Goal: Navigation & Orientation: Find specific page/section

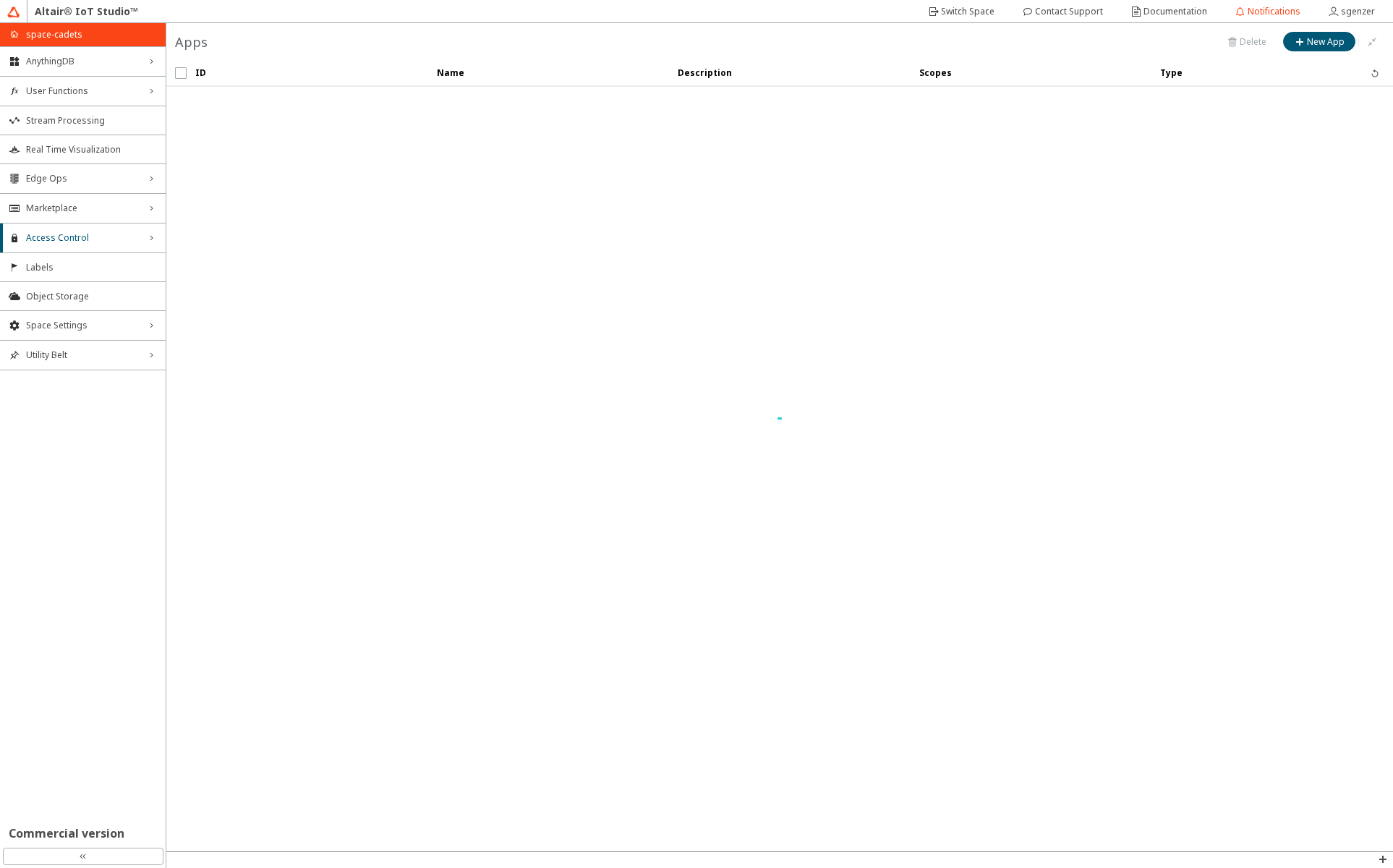
type input "sgenzer-app"
type input "9c2106b6-fb8a-4553-8dc0-3f9c02c7ba4d"
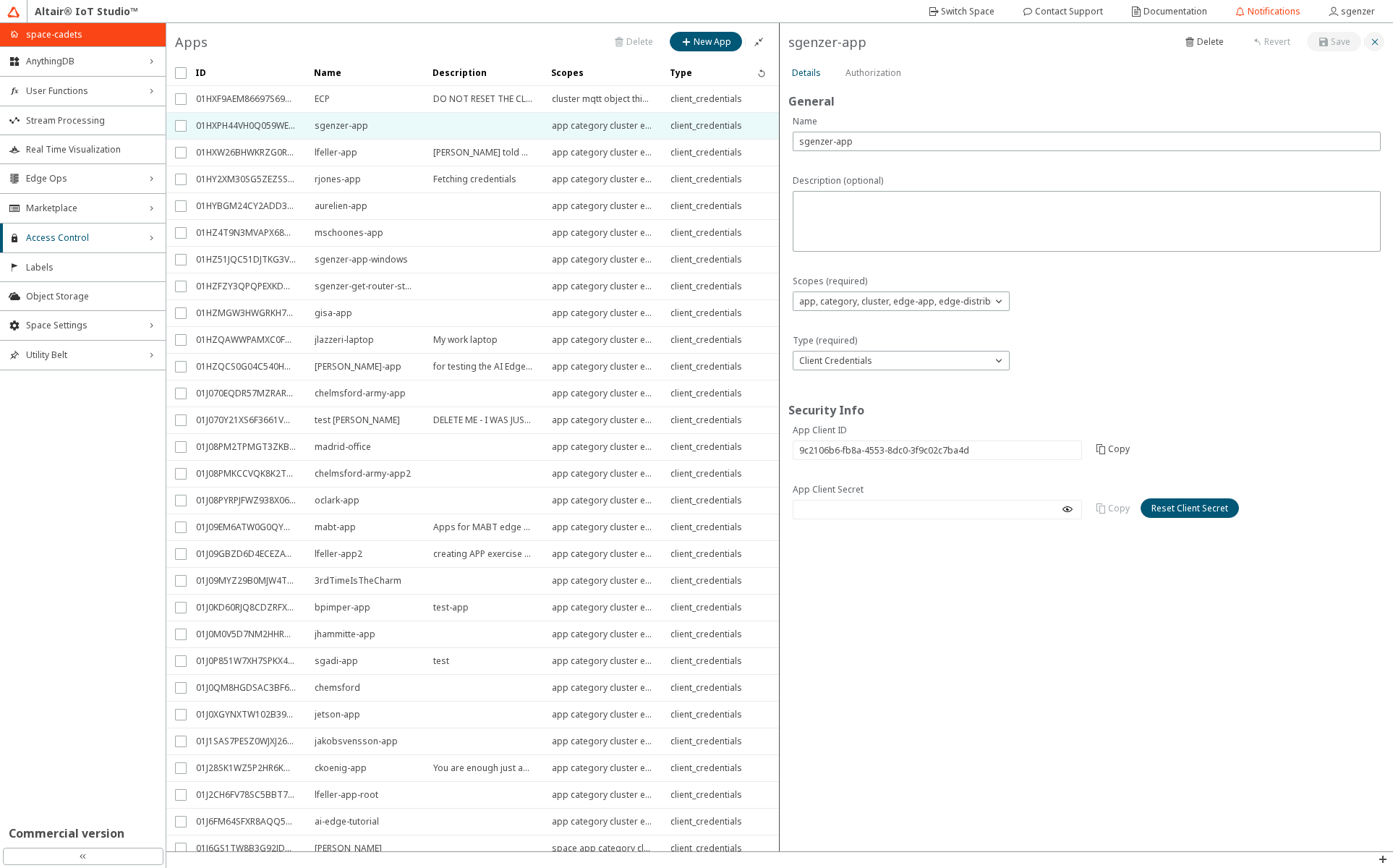
click at [1374, 43] on iron-icon at bounding box center [1375, 42] width 12 height 12
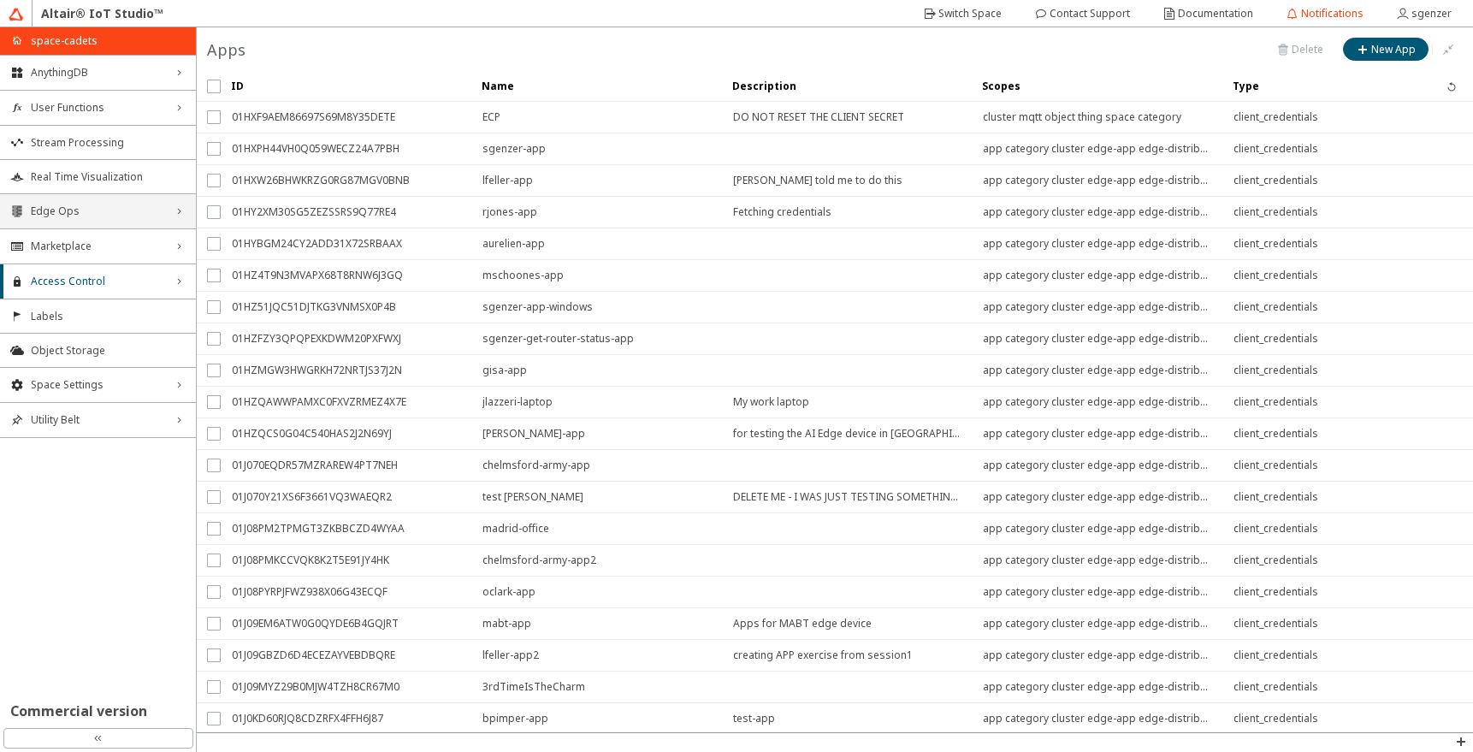
click at [117, 210] on span "Edge Ops" at bounding box center [98, 211] width 134 height 14
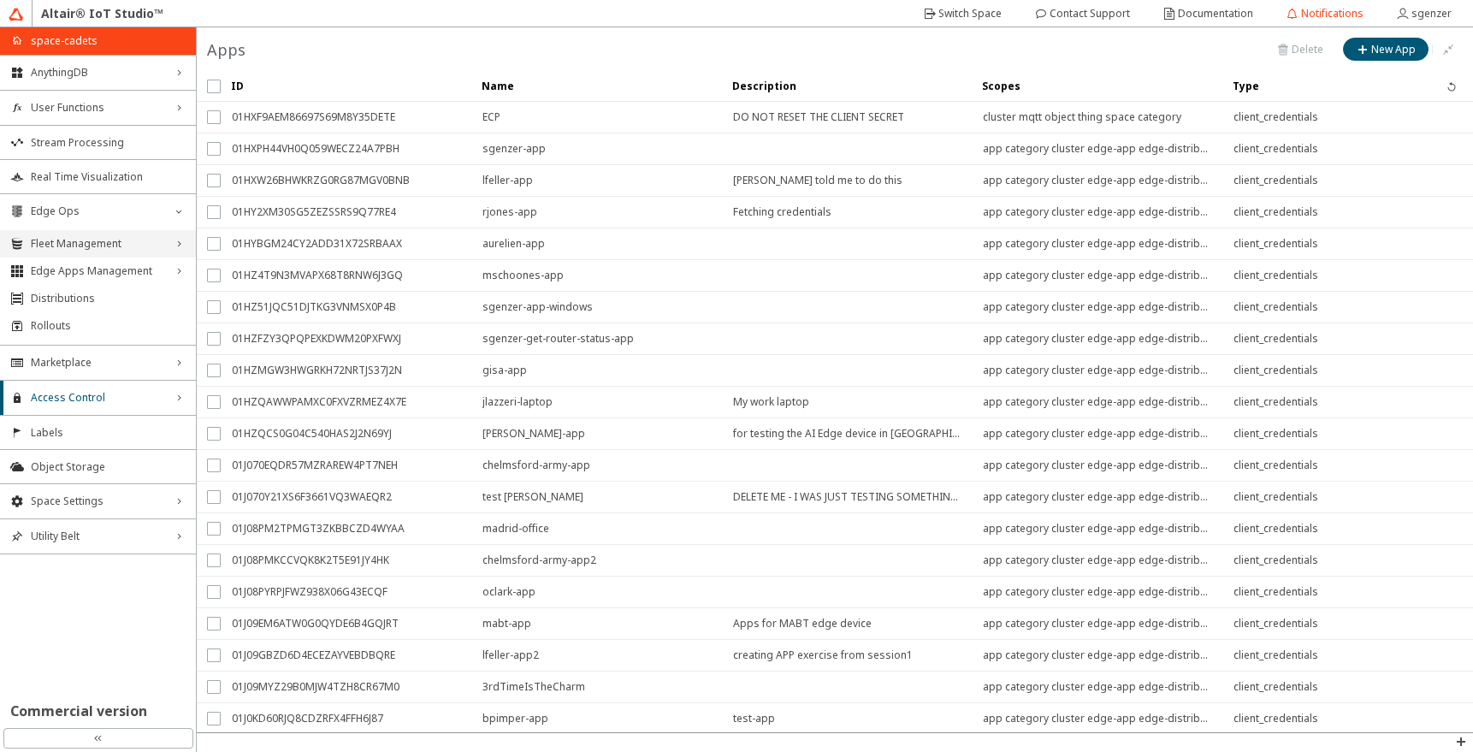
click at [102, 235] on div "Fleet Management right_chevron" at bounding box center [98, 243] width 196 height 27
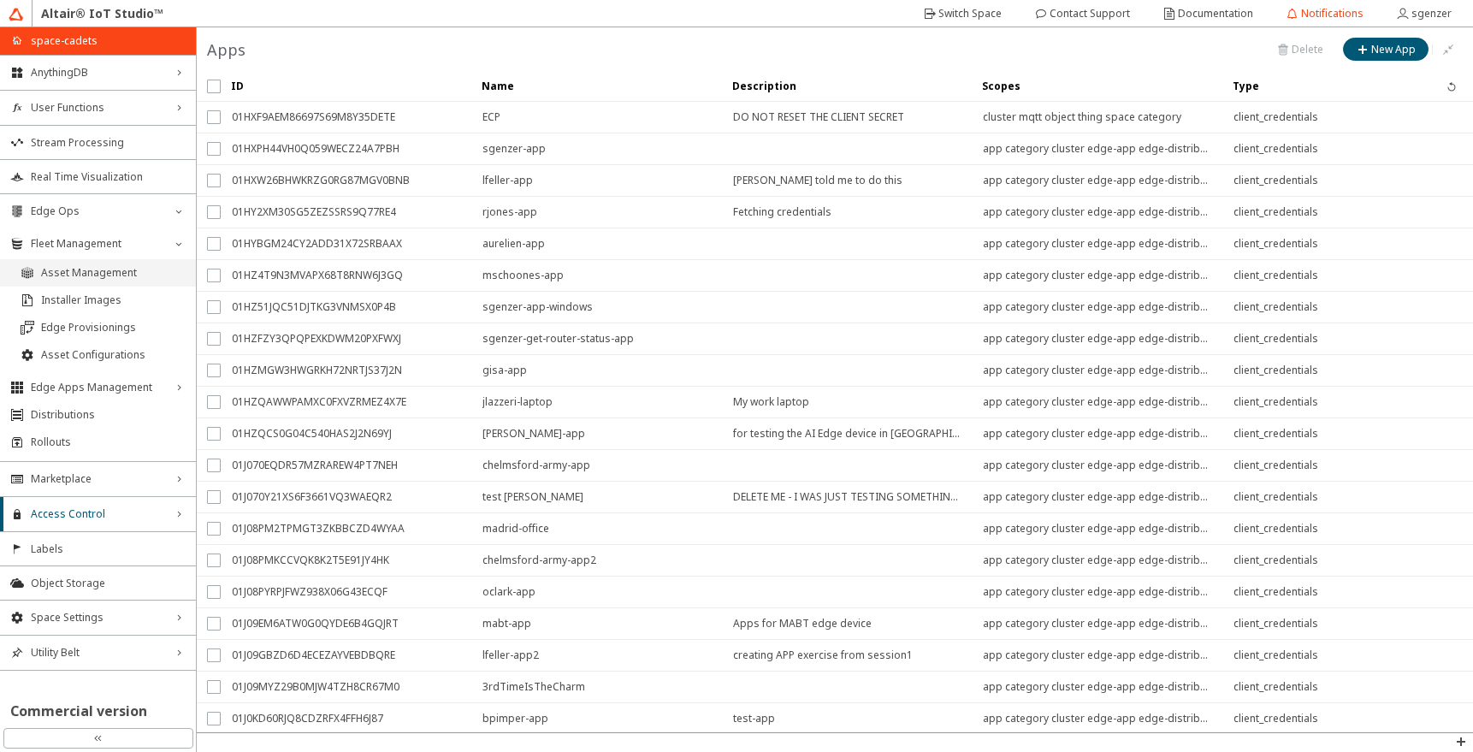
click at [95, 267] on span "Asset Management" at bounding box center [113, 273] width 145 height 14
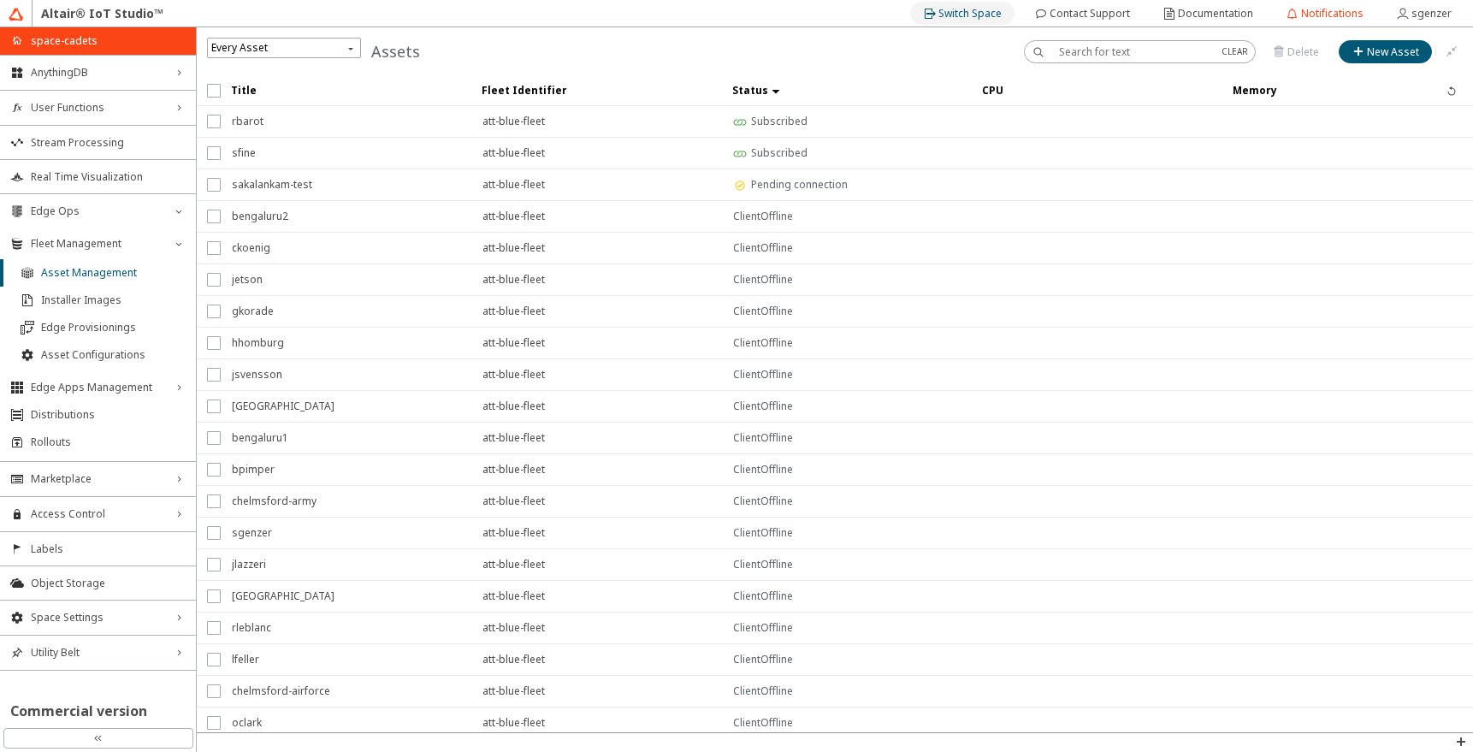
click at [0, 0] on slot "Switch Space" at bounding box center [0, 0] width 0 height 0
